Goal: Task Accomplishment & Management: Use online tool/utility

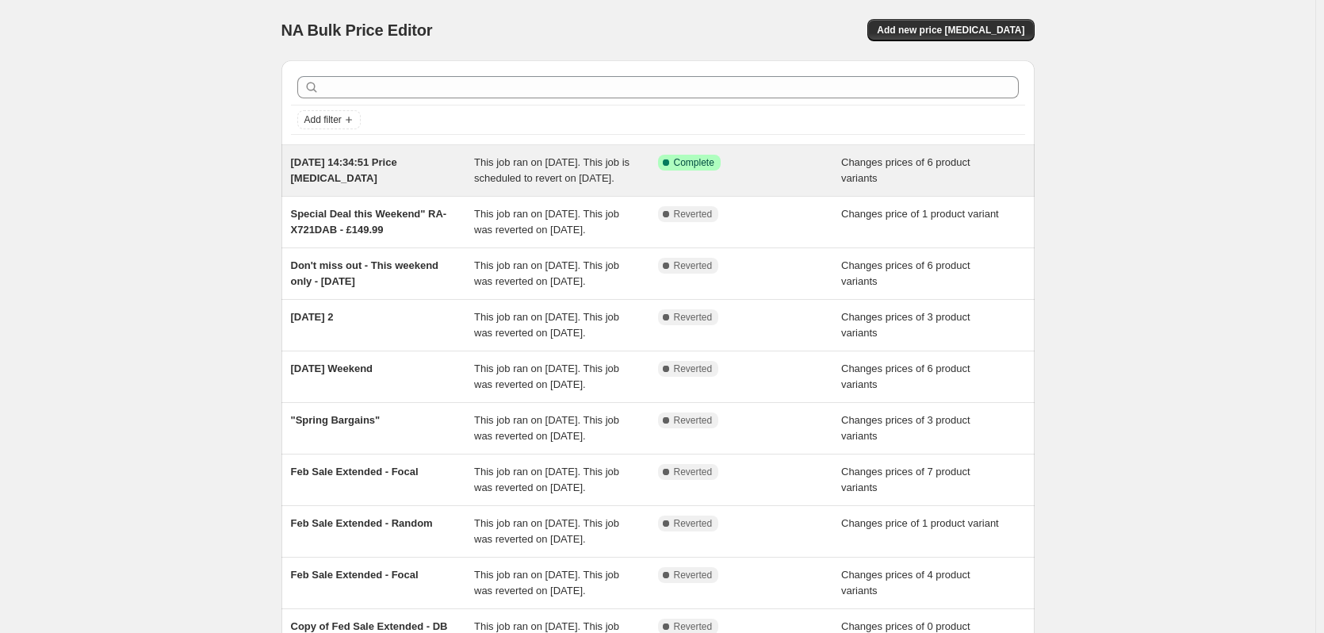
click at [338, 175] on span "[DATE] 14:34:51 Price [MEDICAL_DATA]" at bounding box center [344, 170] width 106 height 28
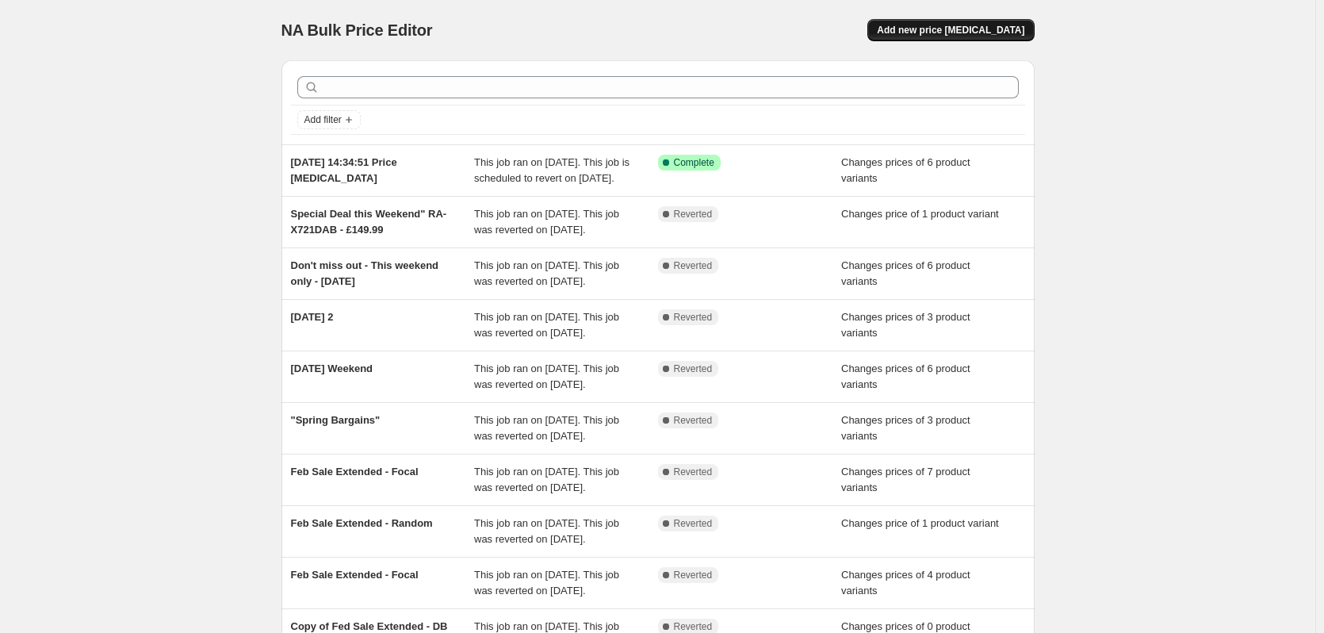
click at [983, 22] on button "Add new price [MEDICAL_DATA]" at bounding box center [951, 30] width 167 height 22
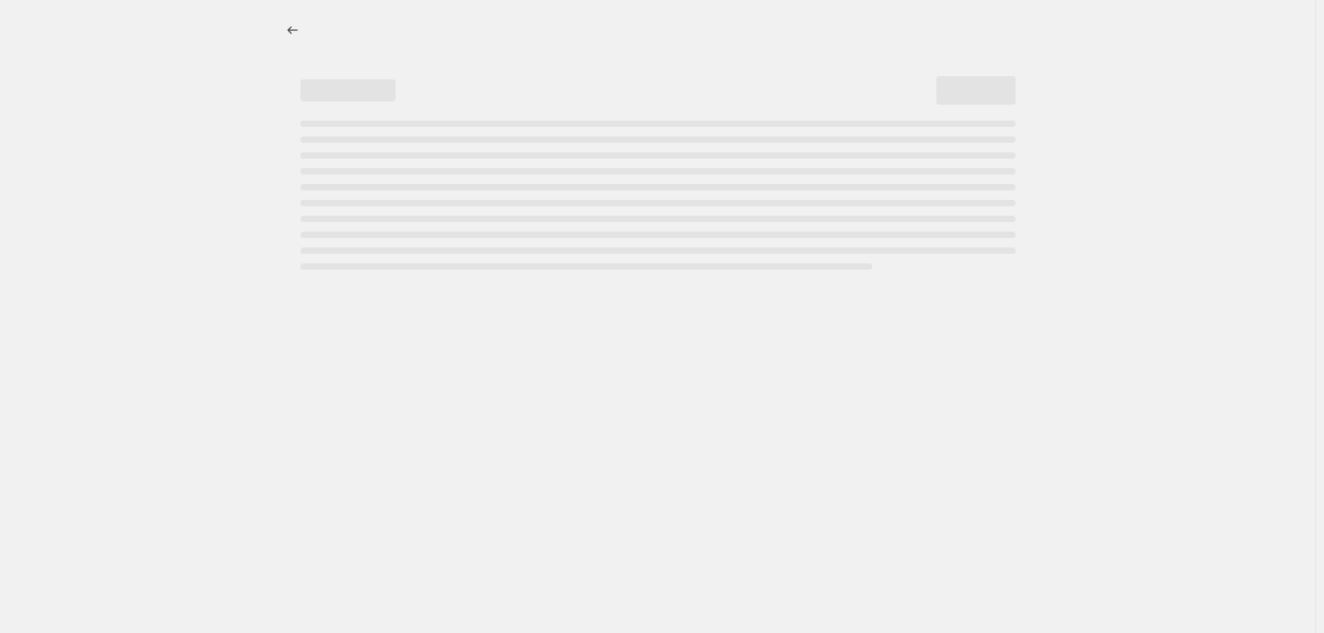
select select "percentage"
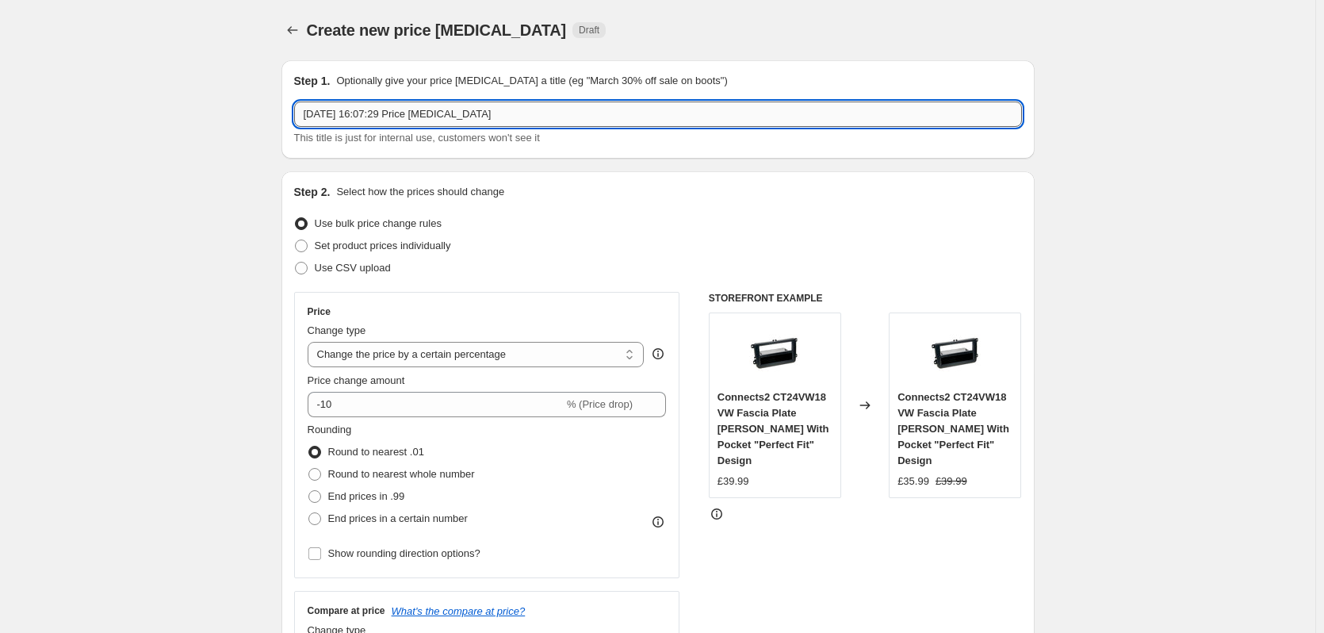
click at [397, 102] on input "[DATE] 16:07:29 Price [MEDICAL_DATA]" at bounding box center [658, 114] width 728 height 25
click at [395, 118] on input "[DATE] 16:07:29 Price [MEDICAL_DATA]" at bounding box center [658, 114] width 728 height 25
click at [395, 117] on input "[DATE] 16:07:29 Price [MEDICAL_DATA]" at bounding box center [658, 114] width 728 height 25
type input "Test"
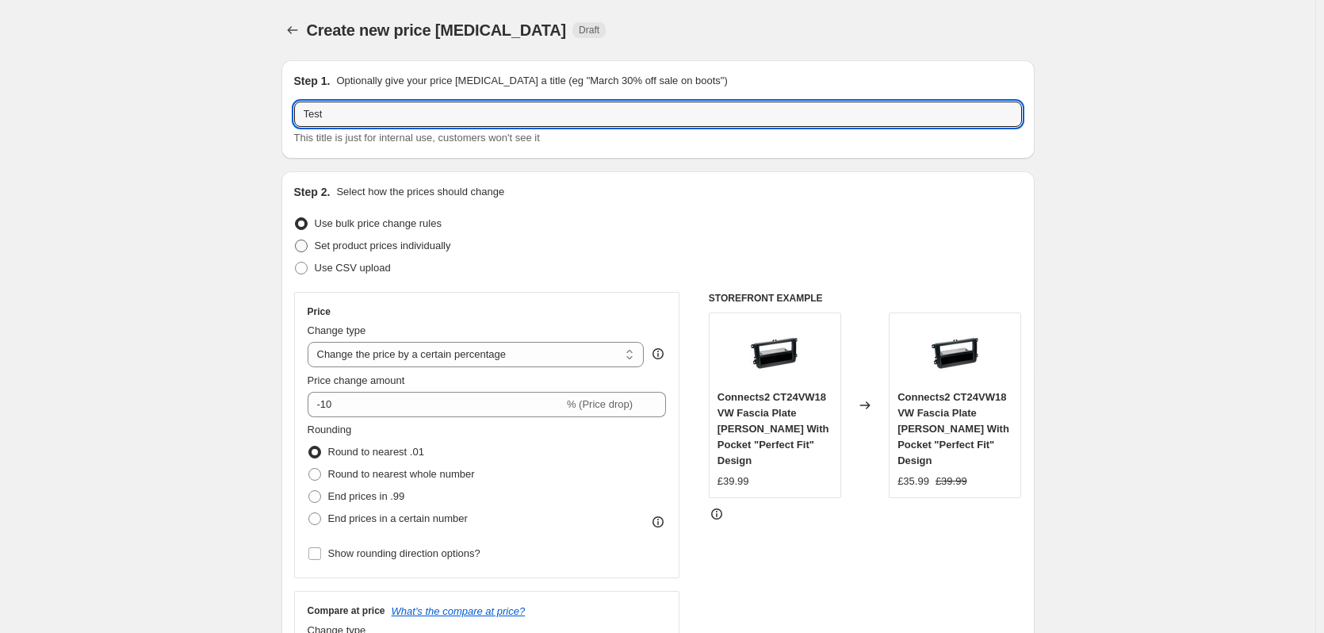
click at [335, 247] on span "Set product prices individually" at bounding box center [383, 246] width 136 height 12
click at [296, 240] on input "Set product prices individually" at bounding box center [295, 240] width 1 height 1
radio input "true"
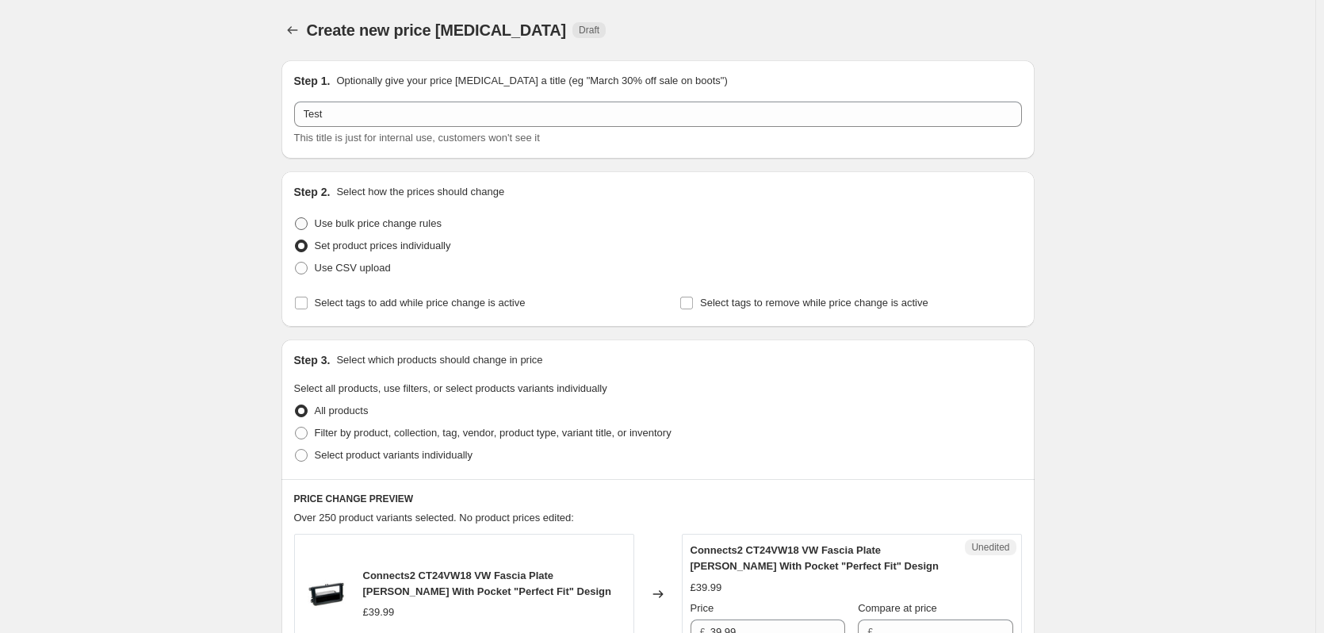
click at [328, 231] on span "Use bulk price change rules" at bounding box center [378, 224] width 127 height 16
click at [296, 218] on input "Use bulk price change rules" at bounding box center [295, 217] width 1 height 1
radio input "true"
select select "percentage"
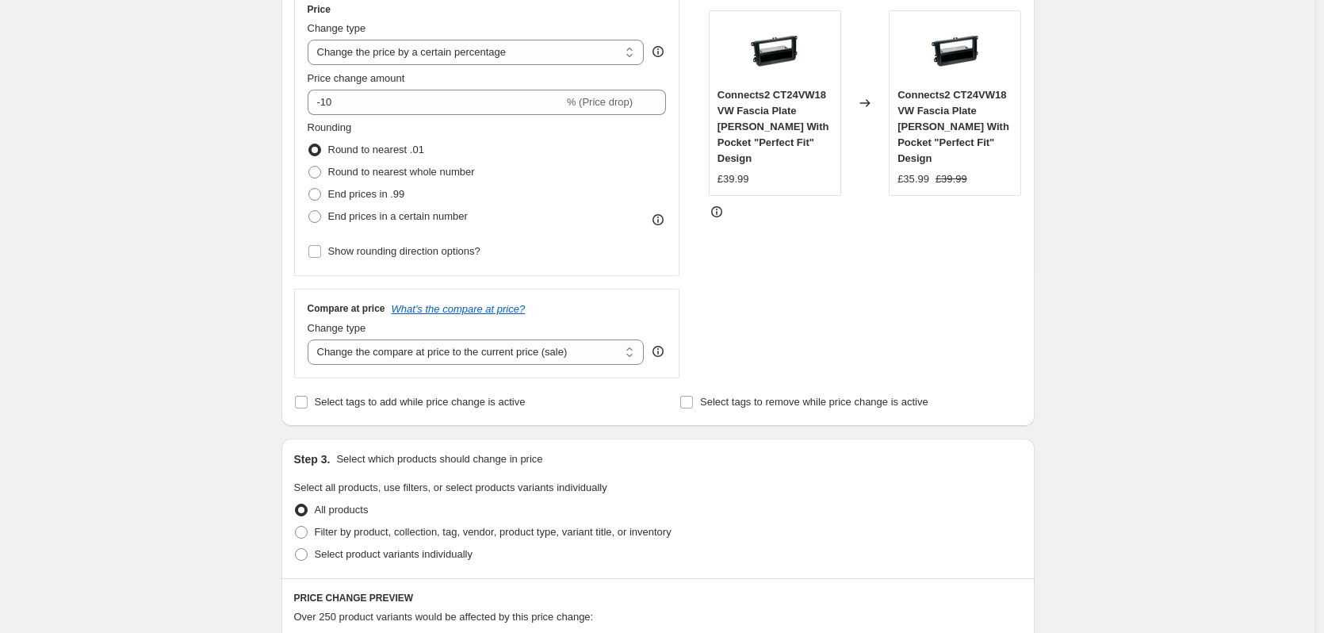
scroll to position [265, 0]
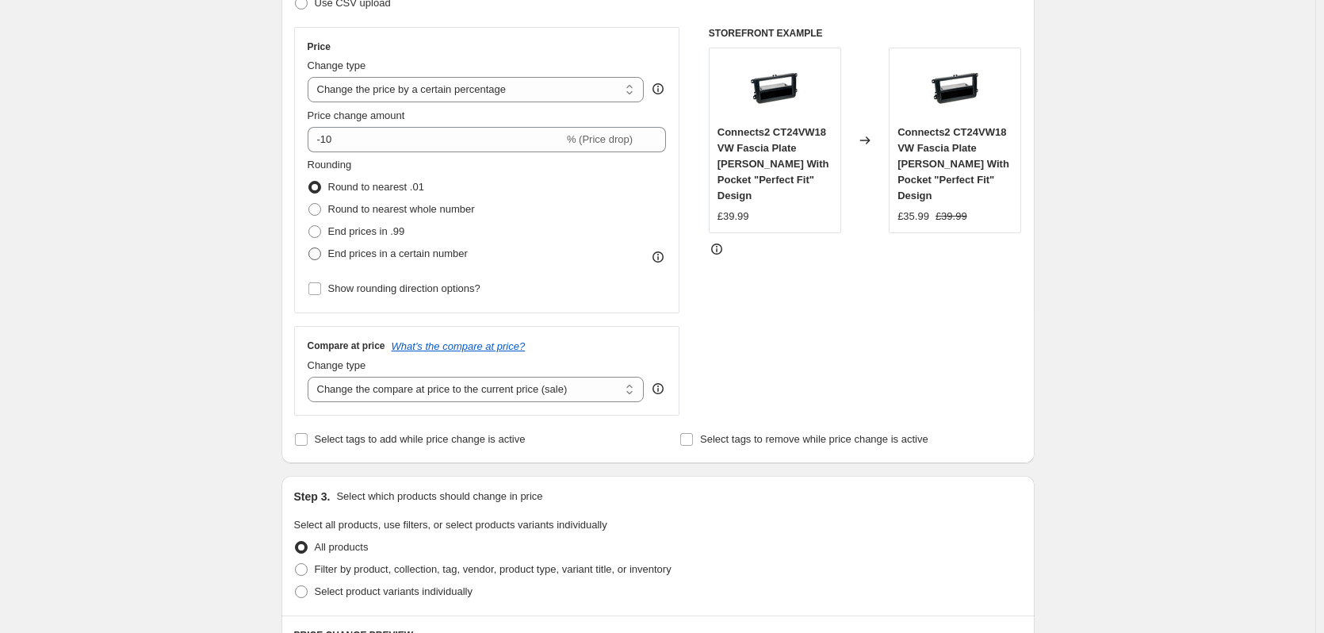
click at [355, 265] on label "End prices in a certain number" at bounding box center [388, 254] width 160 height 22
click at [309, 248] on input "End prices in a certain number" at bounding box center [309, 247] width 1 height 1
radio input "true"
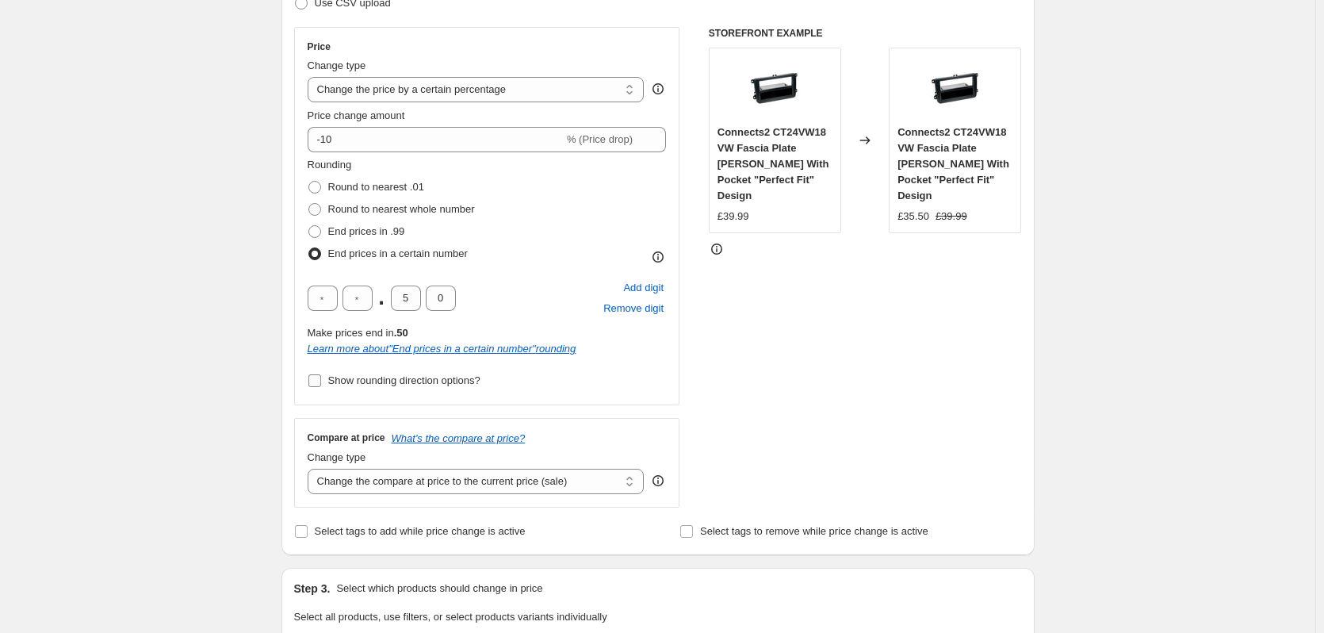
click at [380, 384] on span "Show rounding direction options?" at bounding box center [404, 380] width 152 height 12
click at [321, 384] on input "Show rounding direction options?" at bounding box center [315, 380] width 13 height 13
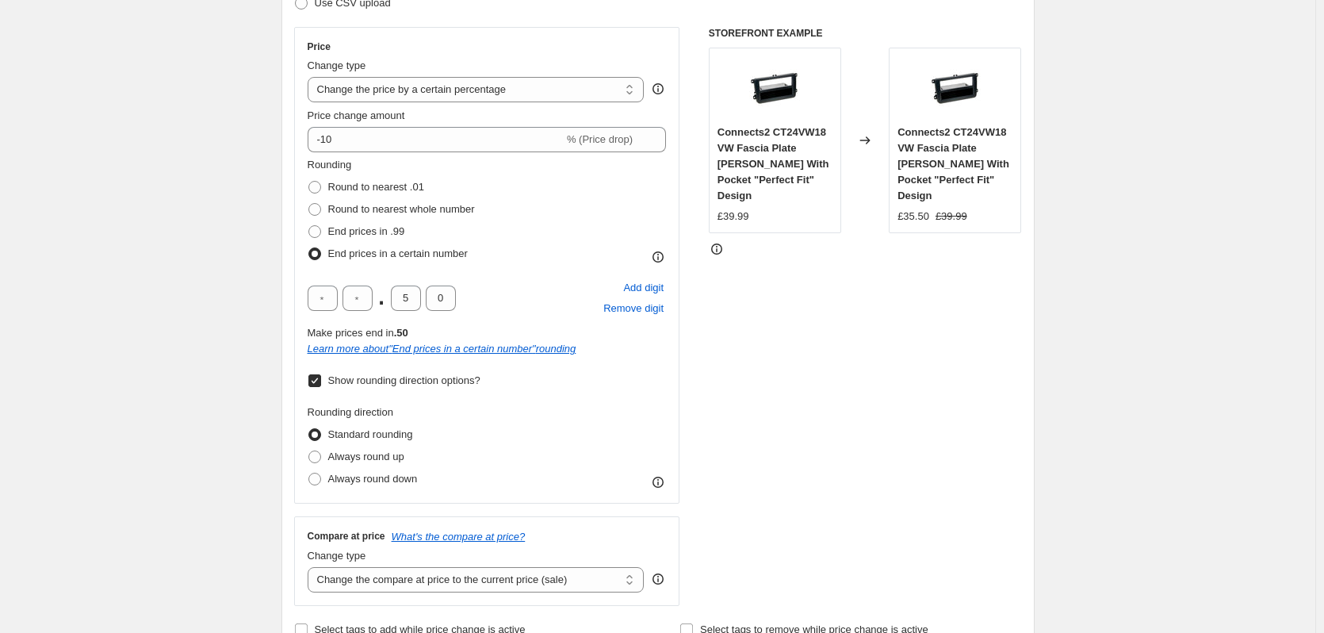
click at [380, 384] on span "Show rounding direction options?" at bounding box center [404, 380] width 152 height 12
click at [321, 384] on input "Show rounding direction options?" at bounding box center [315, 380] width 13 height 13
checkbox input "false"
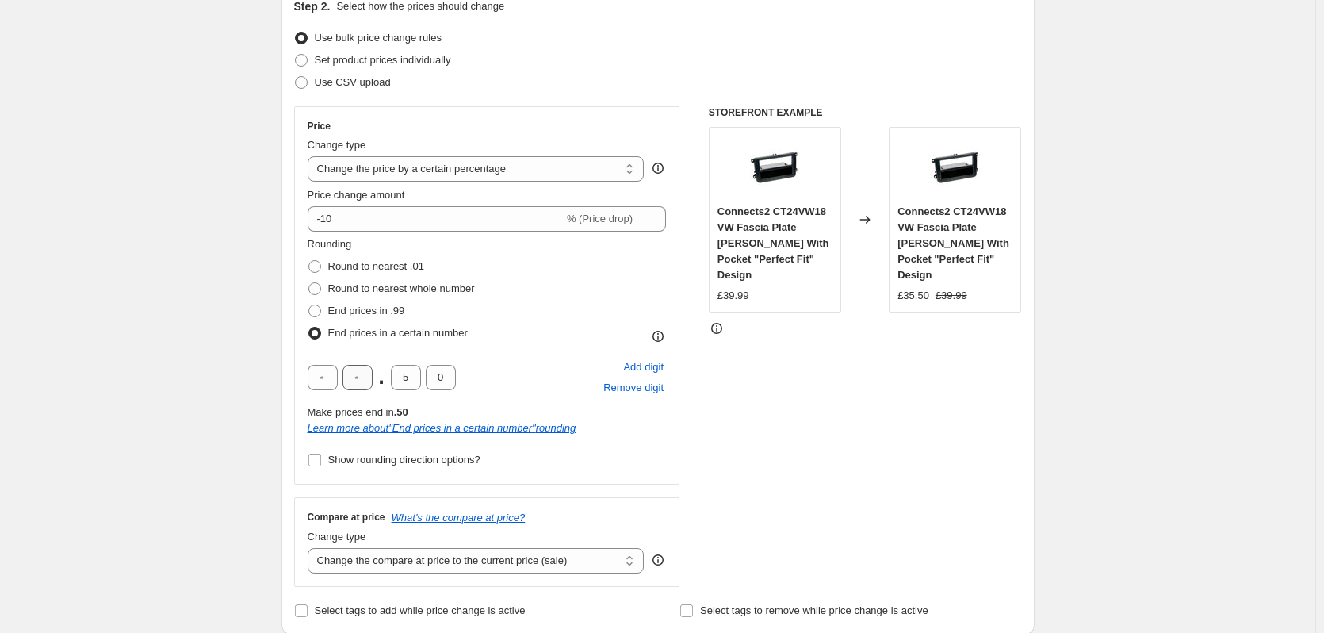
scroll to position [106, 0]
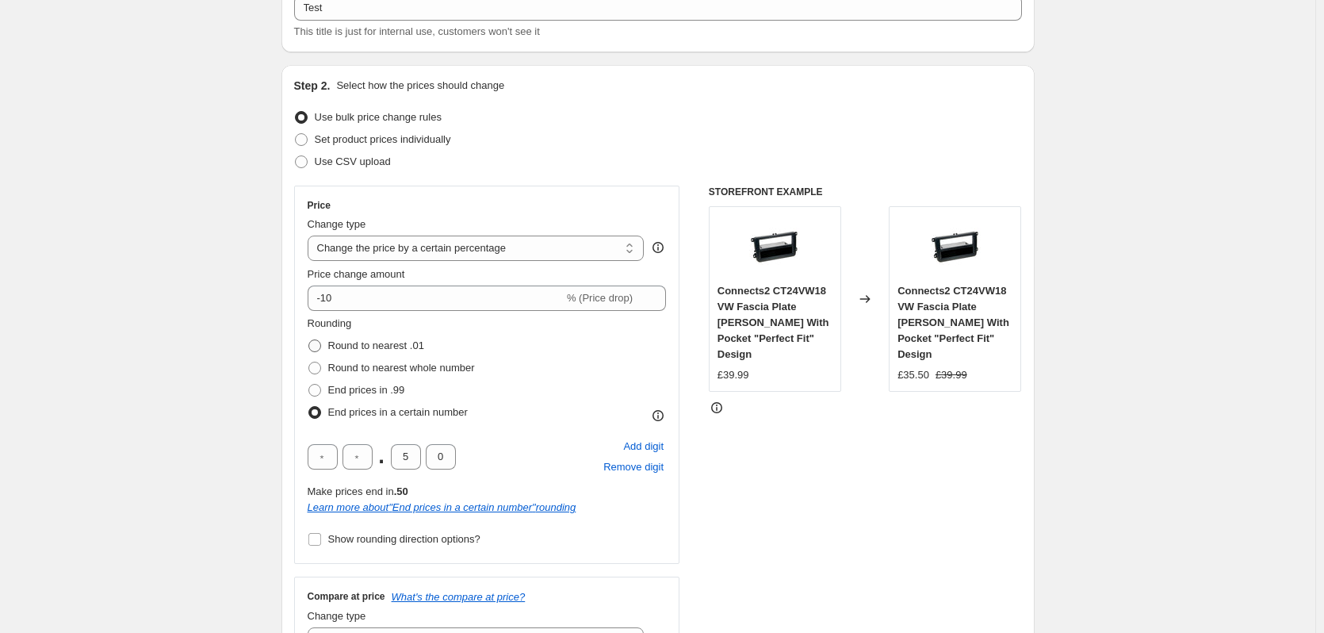
click at [362, 347] on span "Round to nearest .01" at bounding box center [376, 345] width 96 height 12
click at [309, 340] on input "Round to nearest .01" at bounding box center [309, 339] width 1 height 1
radio input "true"
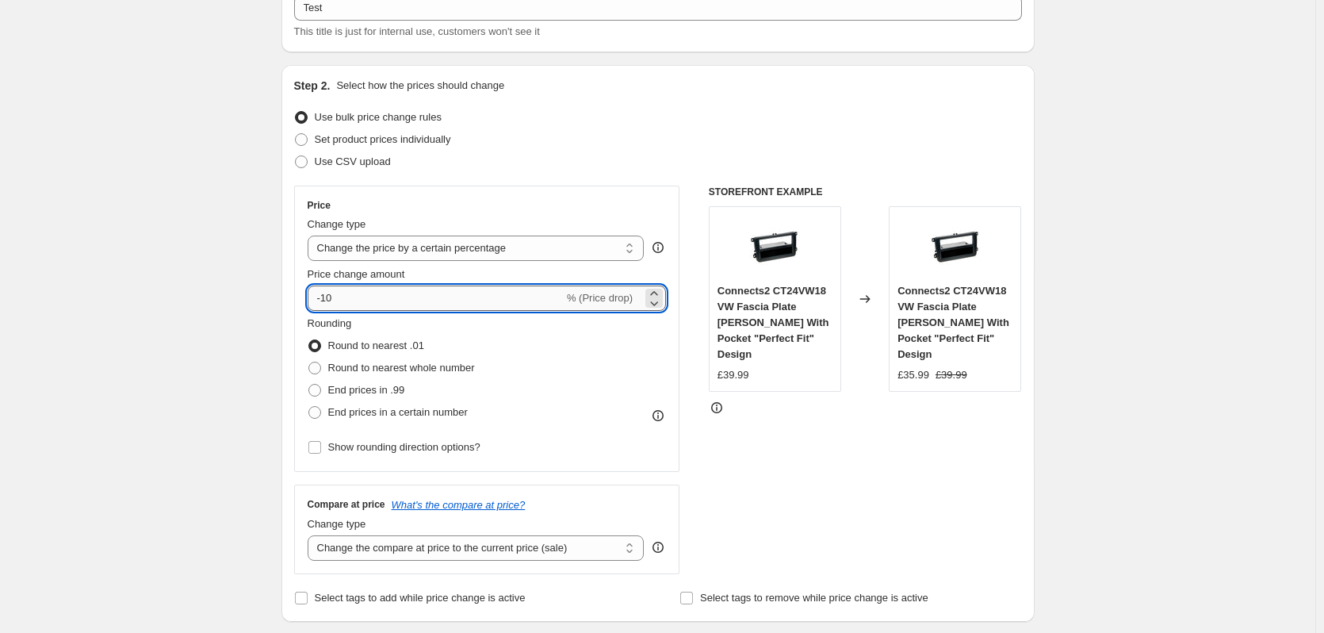
click at [374, 302] on input "-10" at bounding box center [436, 298] width 256 height 25
drag, startPoint x: 312, startPoint y: 302, endPoint x: 240, endPoint y: 315, distance: 74.1
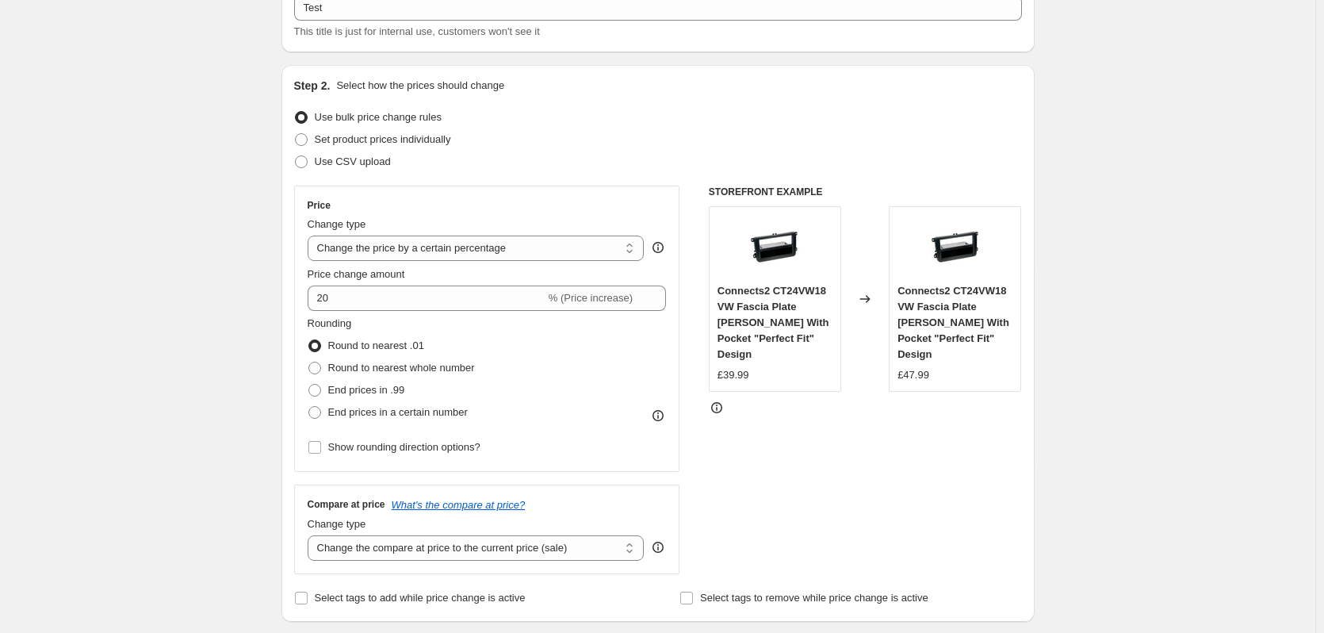
click at [502, 356] on div "Rounding Round to nearest .01 Round to nearest whole number End prices in .99 E…" at bounding box center [487, 370] width 359 height 108
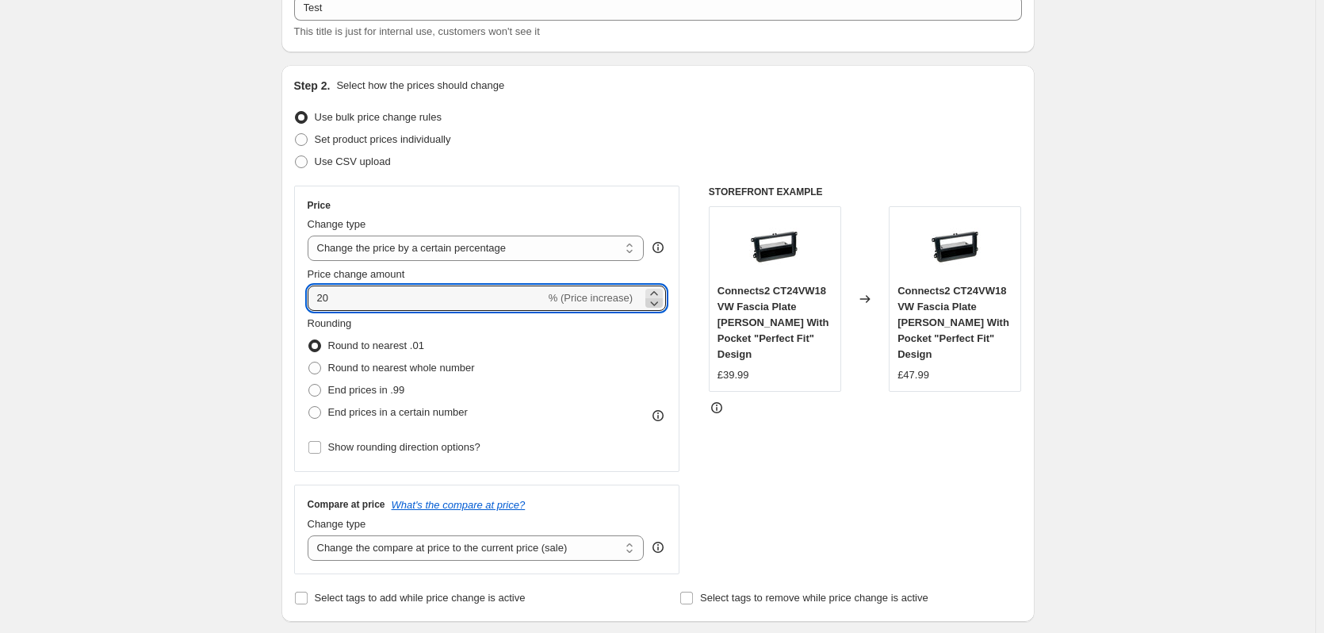
click at [655, 301] on icon at bounding box center [654, 303] width 16 height 16
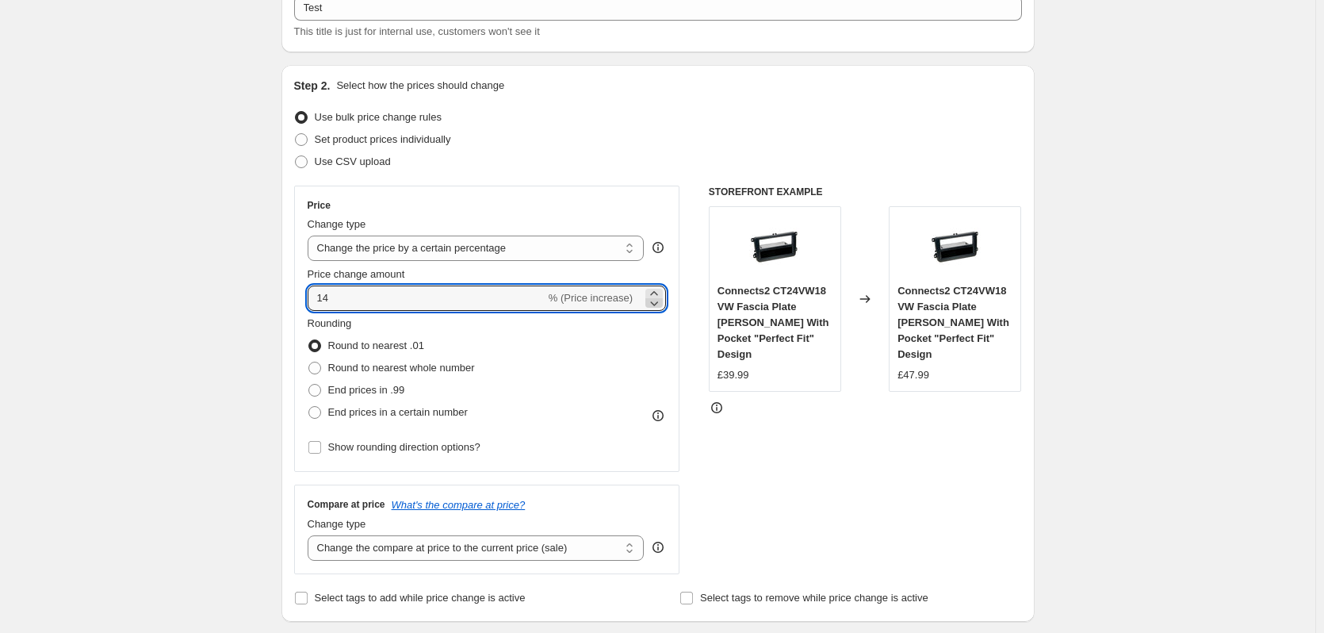
click at [655, 301] on icon at bounding box center [654, 303] width 16 height 16
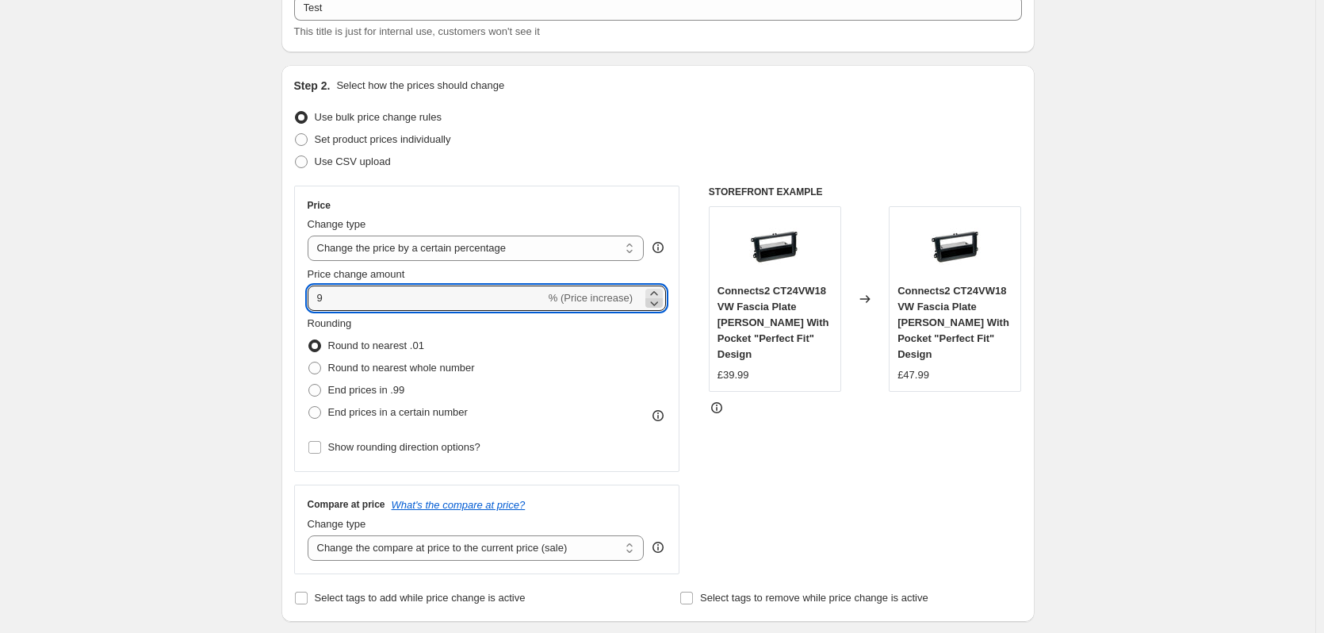
click at [655, 301] on icon at bounding box center [654, 303] width 16 height 16
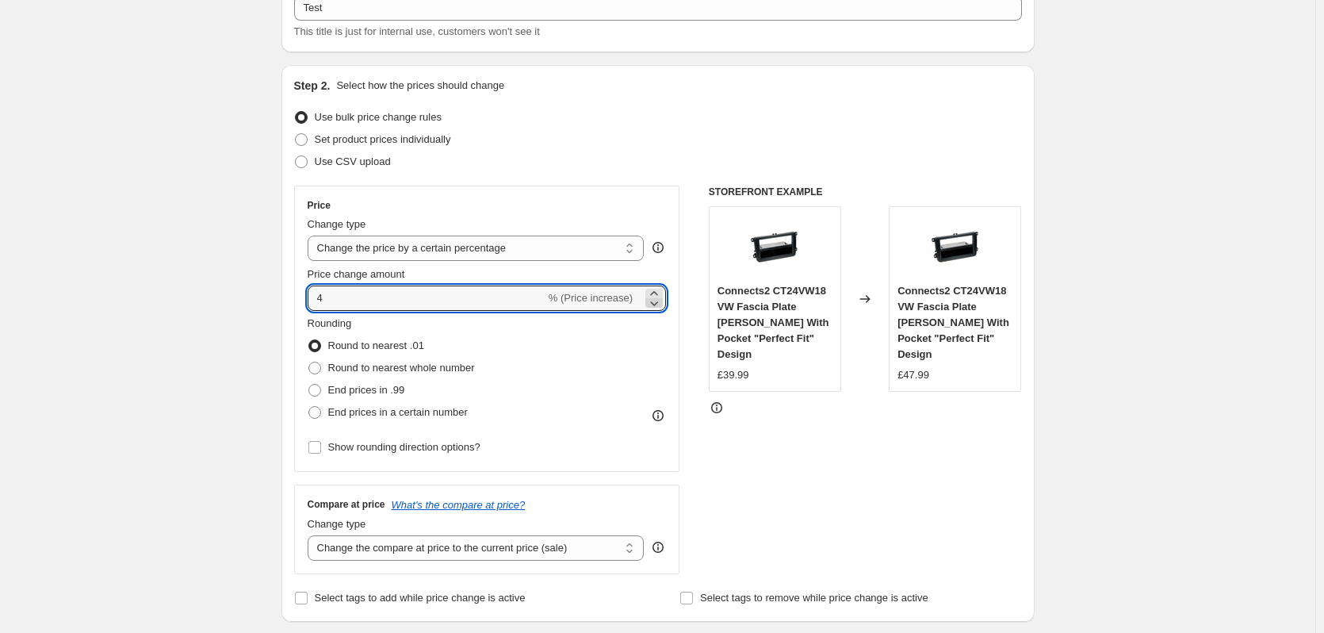
click at [655, 301] on icon at bounding box center [654, 303] width 16 height 16
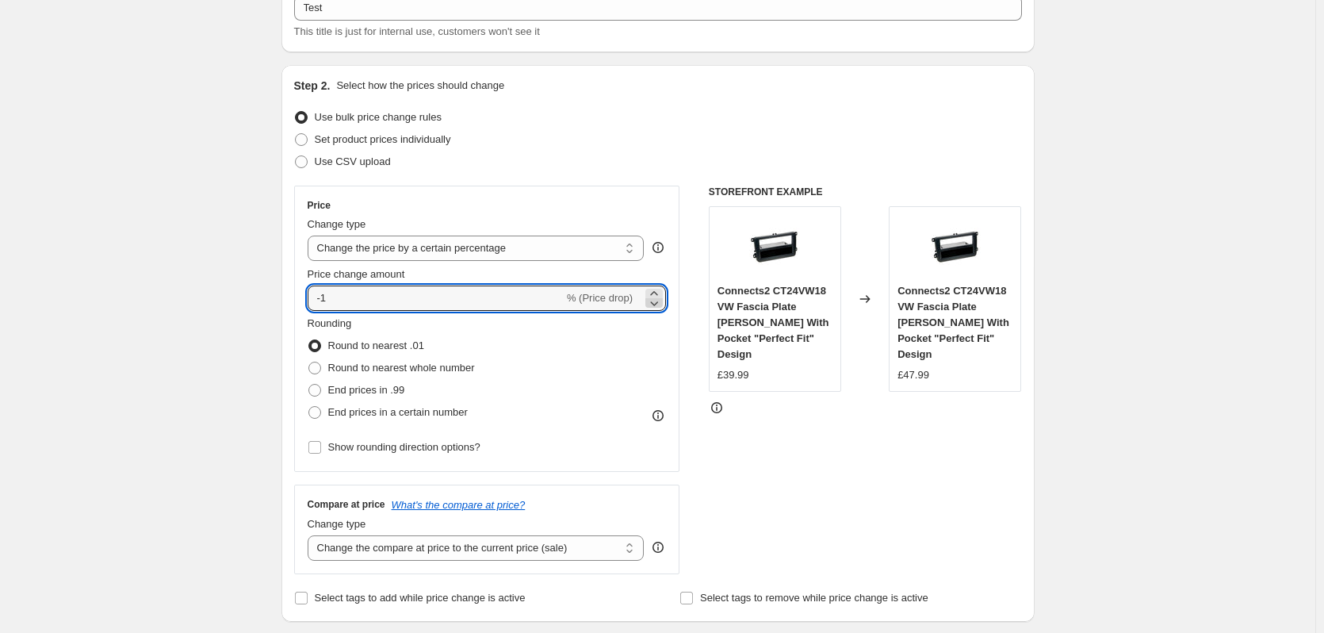
click at [655, 301] on icon at bounding box center [654, 303] width 16 height 16
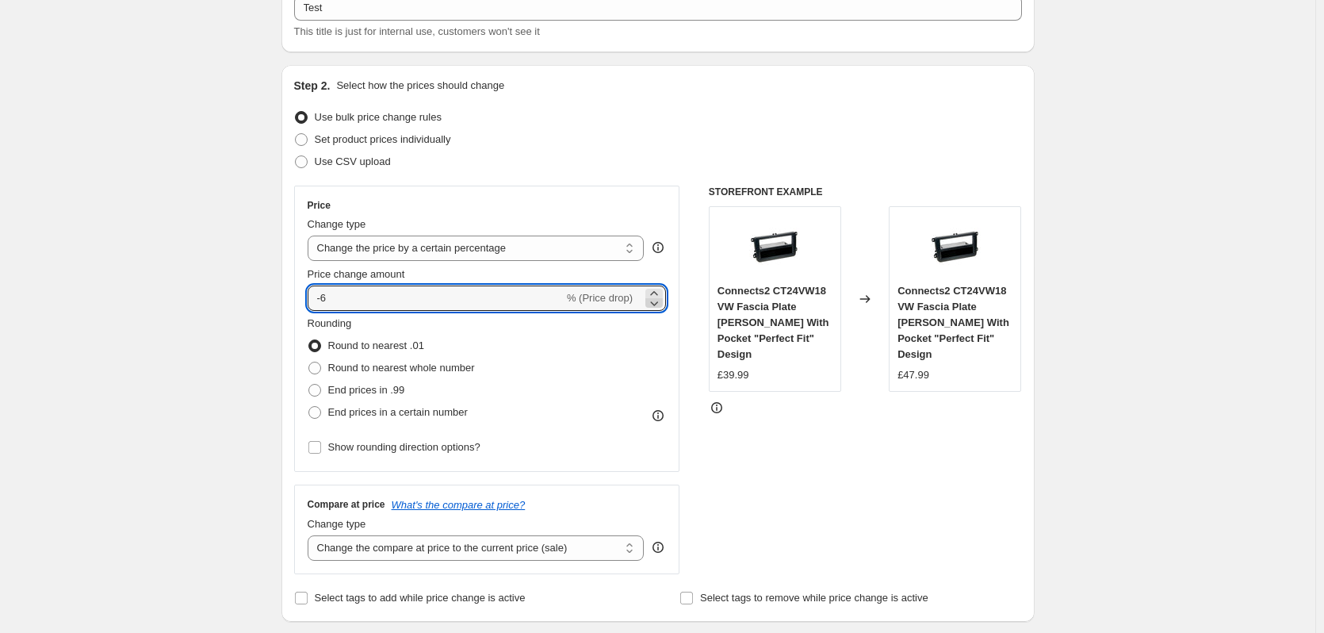
click at [655, 301] on icon at bounding box center [654, 303] width 16 height 16
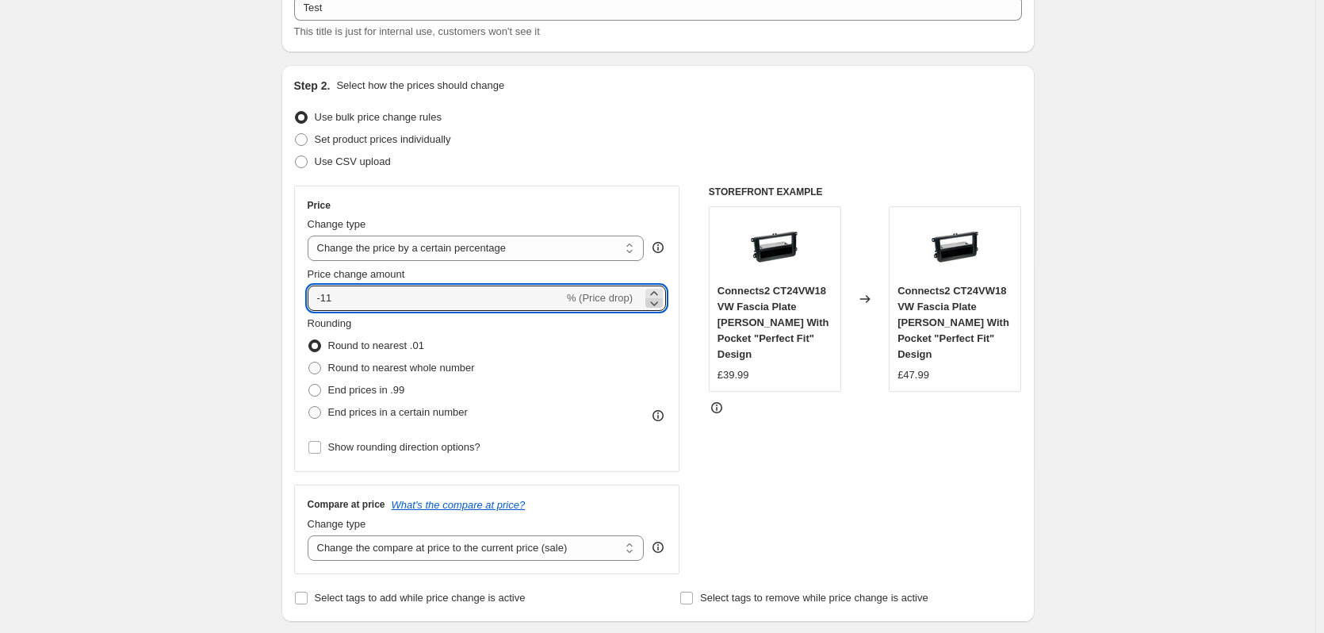
click at [655, 301] on icon at bounding box center [654, 303] width 16 height 16
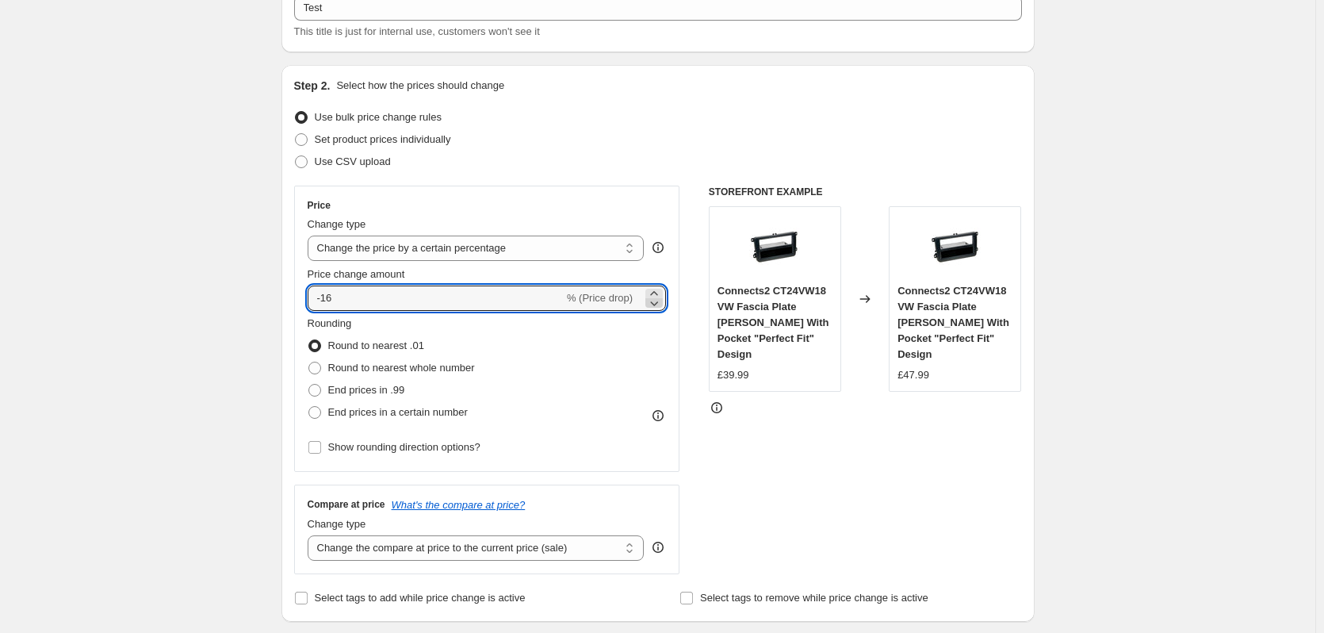
click at [655, 301] on icon at bounding box center [654, 303] width 16 height 16
type input "-20"
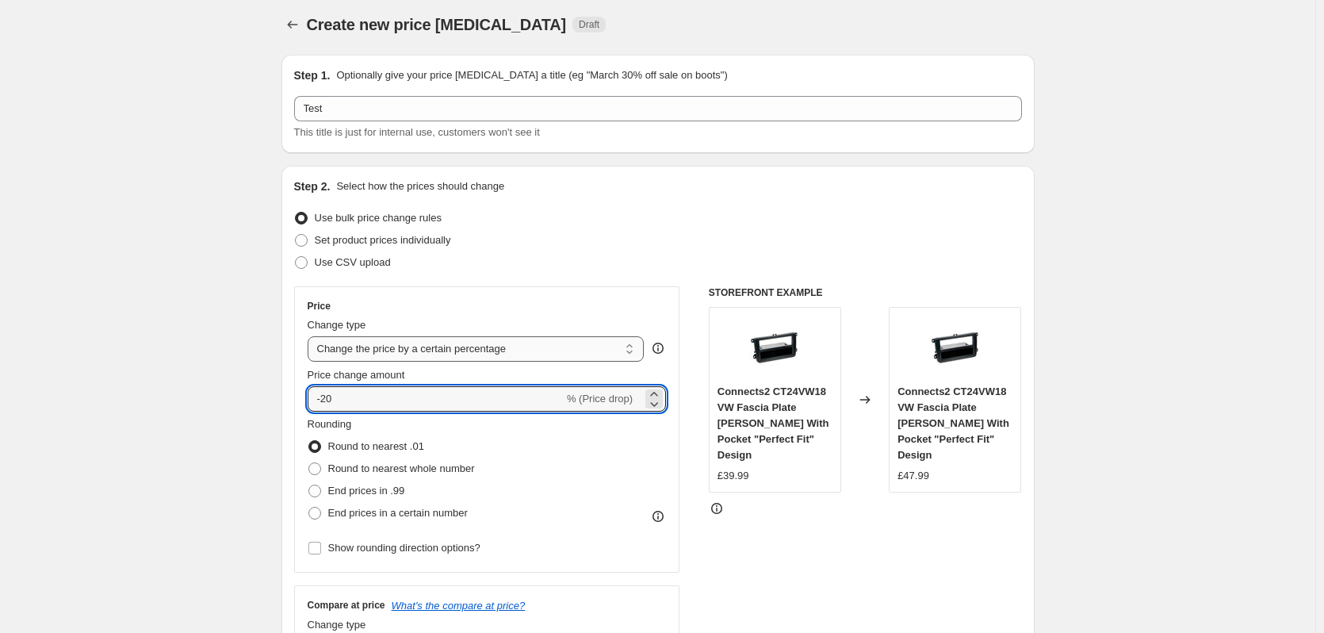
scroll to position [0, 0]
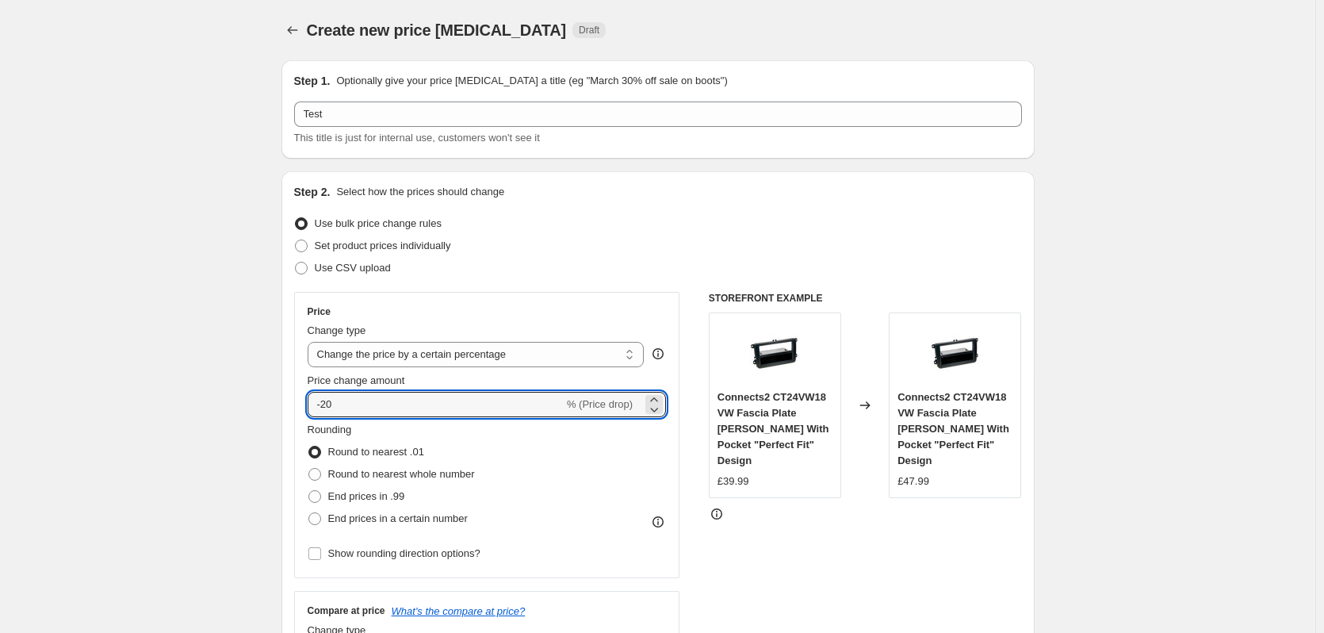
click at [614, 411] on div "% (Price drop)" at bounding box center [600, 405] width 66 height 16
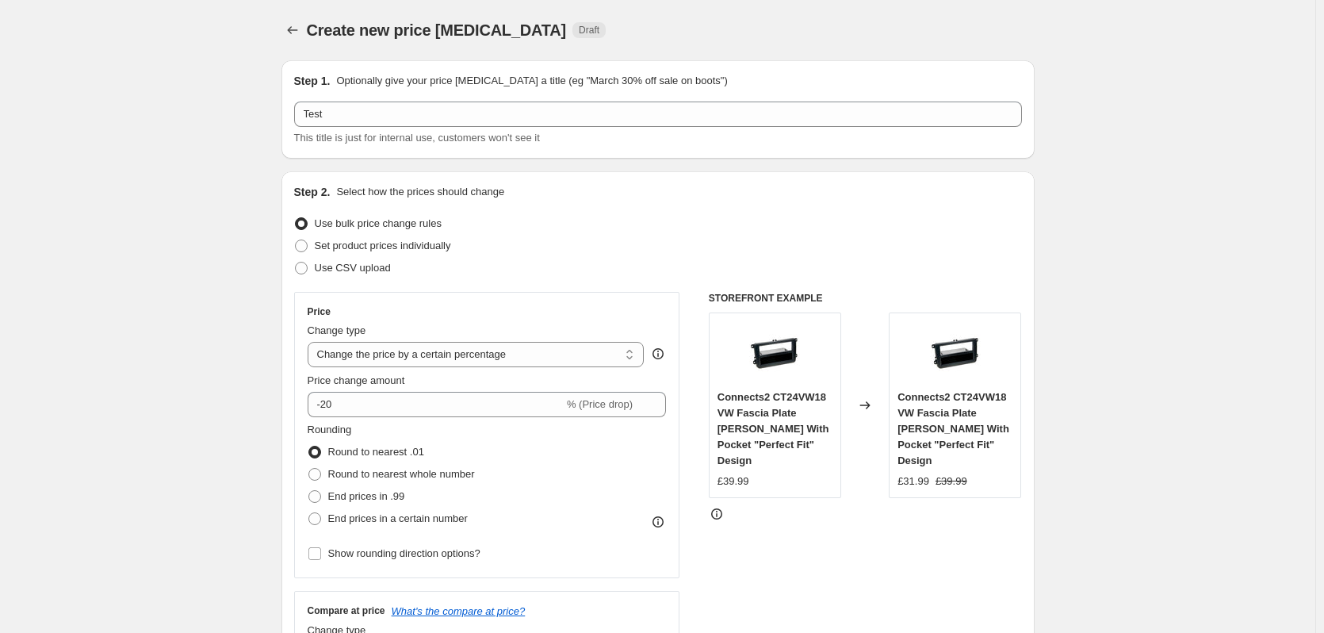
click at [493, 449] on div "Rounding Round to nearest .01 Round to nearest whole number End prices in .99 E…" at bounding box center [487, 476] width 359 height 108
